Goal: Task Accomplishment & Management: Manage account settings

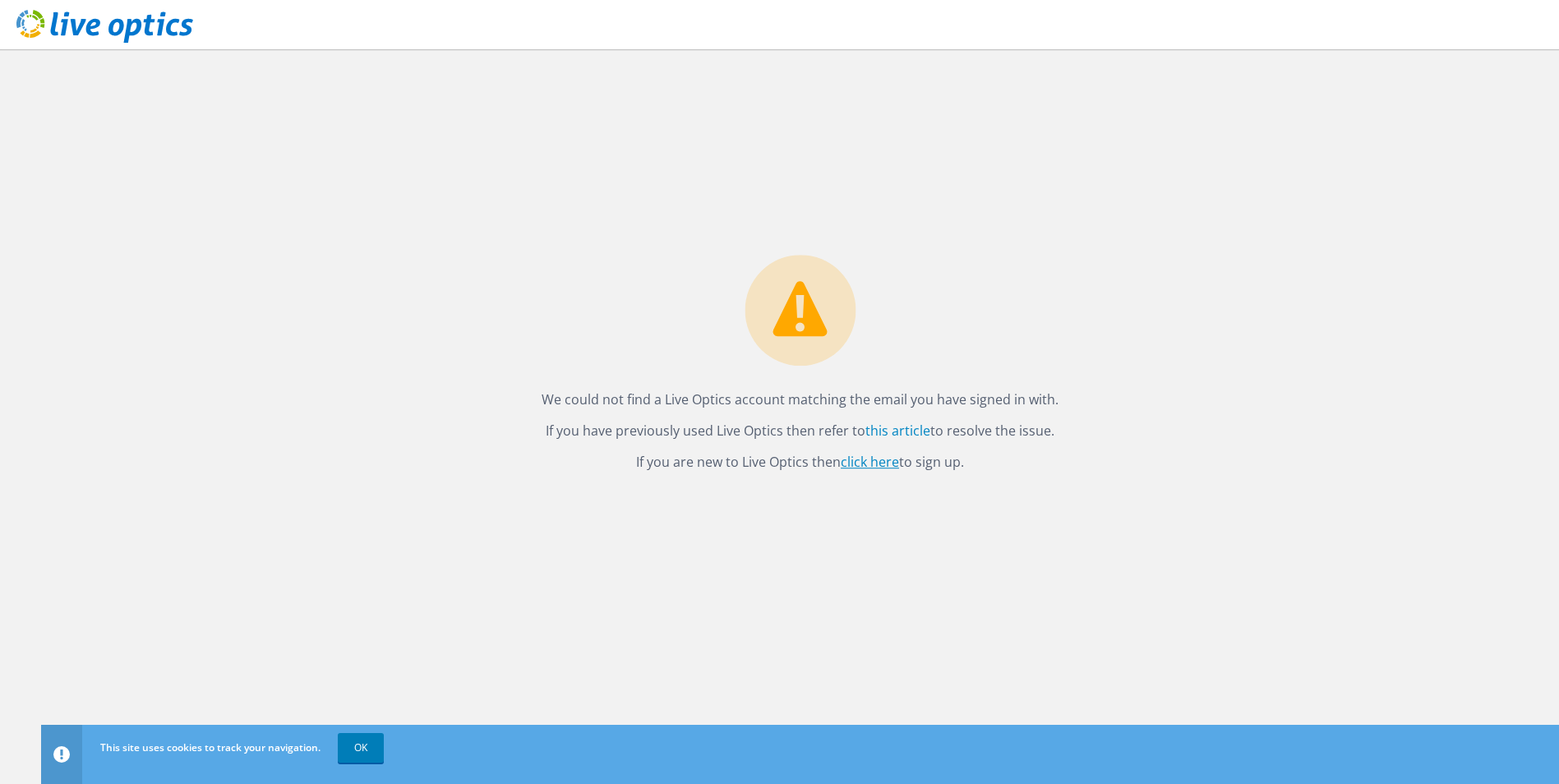
click at [881, 460] on link "click here" at bounding box center [870, 461] width 58 height 18
click at [359, 745] on link "OK" at bounding box center [360, 746] width 46 height 29
click at [352, 743] on link "OK" at bounding box center [360, 746] width 46 height 29
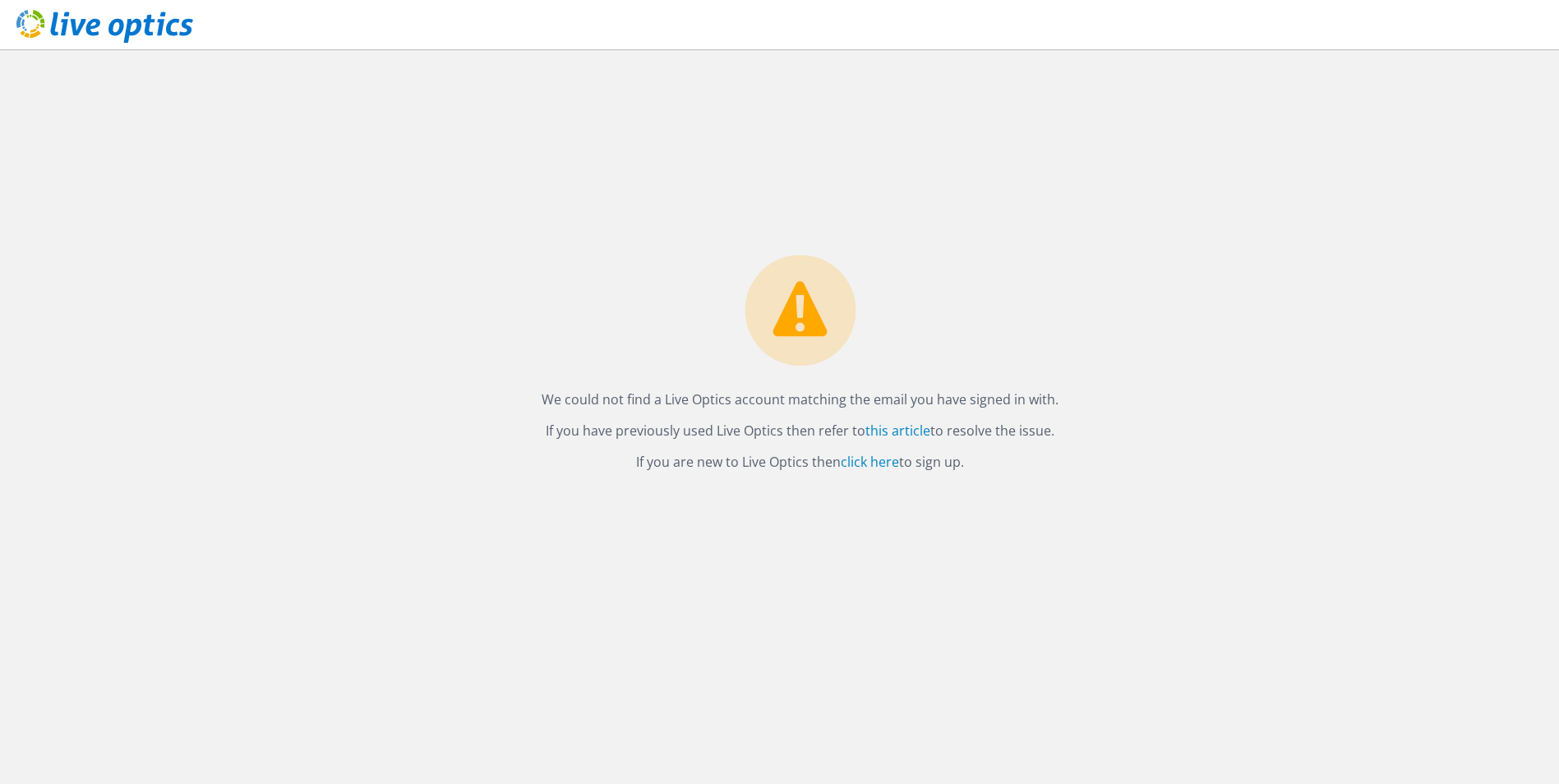
click at [1168, 270] on div "We could not find a Live Optics account matching the email you have signed in w…" at bounding box center [800, 416] width 1518 height 734
click at [71, 23] on icon at bounding box center [104, 26] width 177 height 34
